Goal: Task Accomplishment & Management: Complete application form

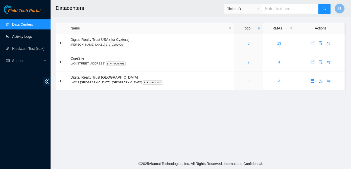
click at [27, 37] on link "Activity Logs" at bounding box center [22, 37] width 20 height 4
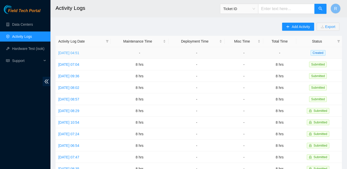
click at [79, 52] on link "[DATE] 04:51" at bounding box center [68, 53] width 21 height 4
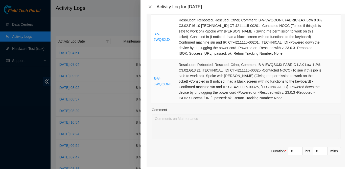
scroll to position [272, 0]
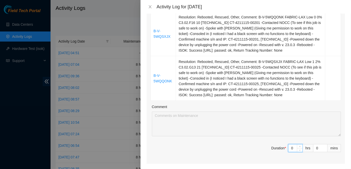
drag, startPoint x: 292, startPoint y: 144, endPoint x: 275, endPoint y: 146, distance: 17.5
click at [275, 146] on span "Duration * 0 hrs 0 mins" at bounding box center [246, 151] width 190 height 14
type input "8"
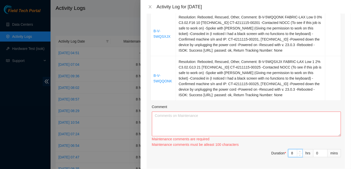
type input "8"
click at [171, 113] on textarea "Comment" at bounding box center [246, 124] width 189 height 25
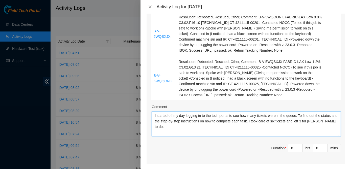
click at [334, 116] on textarea "I started off my day logging in to the tech portal to see how many tickets were…" at bounding box center [246, 124] width 189 height 25
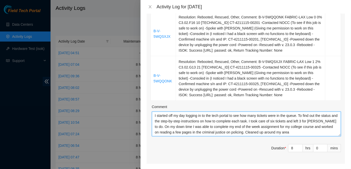
click at [291, 128] on textarea "I started off my day logging in to the tech portal to see how many tickets were…" at bounding box center [246, 124] width 189 height 25
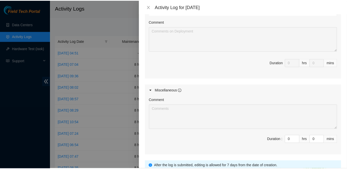
scroll to position [495, 0]
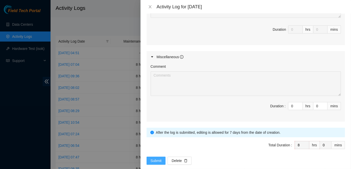
type textarea "I started off my day logging in to the tech portal to see how many tickets were…"
click at [158, 158] on span "Submit" at bounding box center [156, 161] width 11 height 6
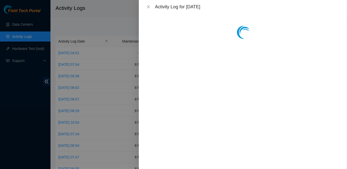
scroll to position [0, 0]
